Goal: Navigation & Orientation: Find specific page/section

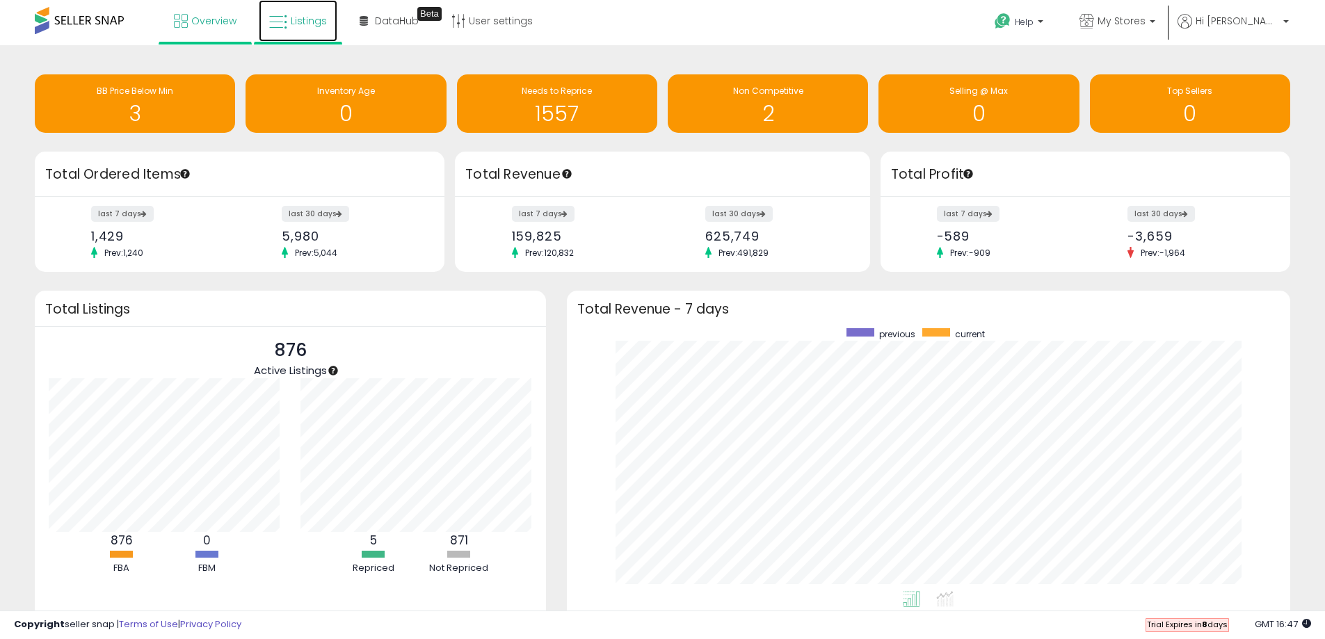
click at [307, 20] on span "Listings" at bounding box center [309, 21] width 36 height 14
